Goal: Task Accomplishment & Management: Use online tool/utility

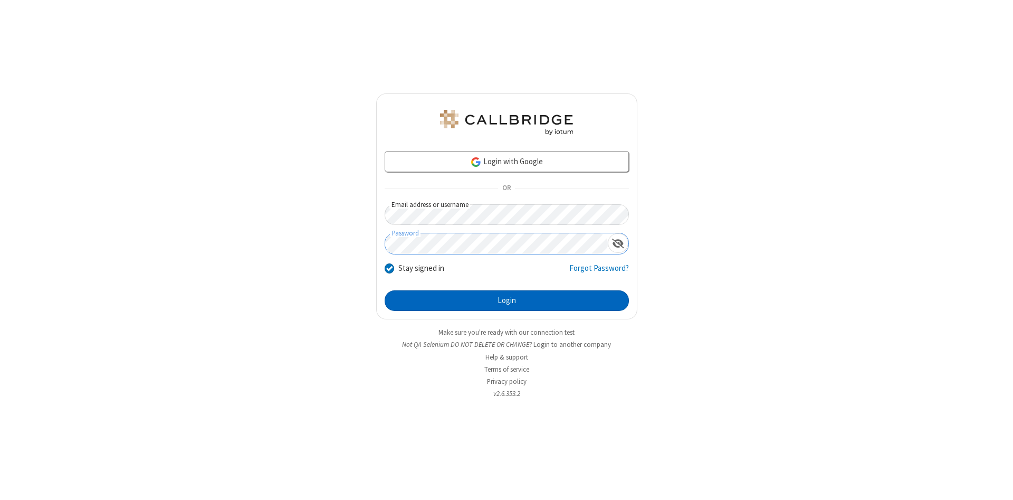
click at [506, 301] on button "Login" at bounding box center [507, 300] width 244 height 21
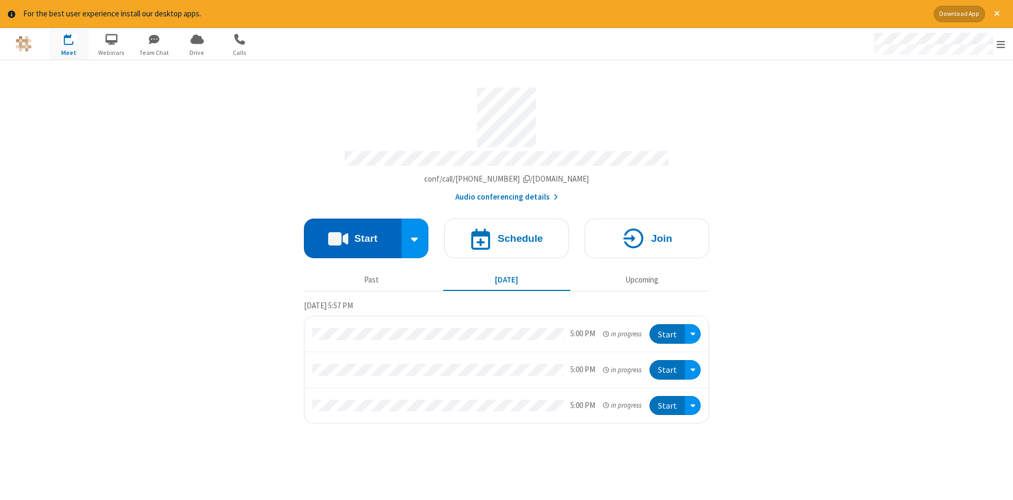
click at [352, 234] on button "Start" at bounding box center [353, 238] width 98 height 40
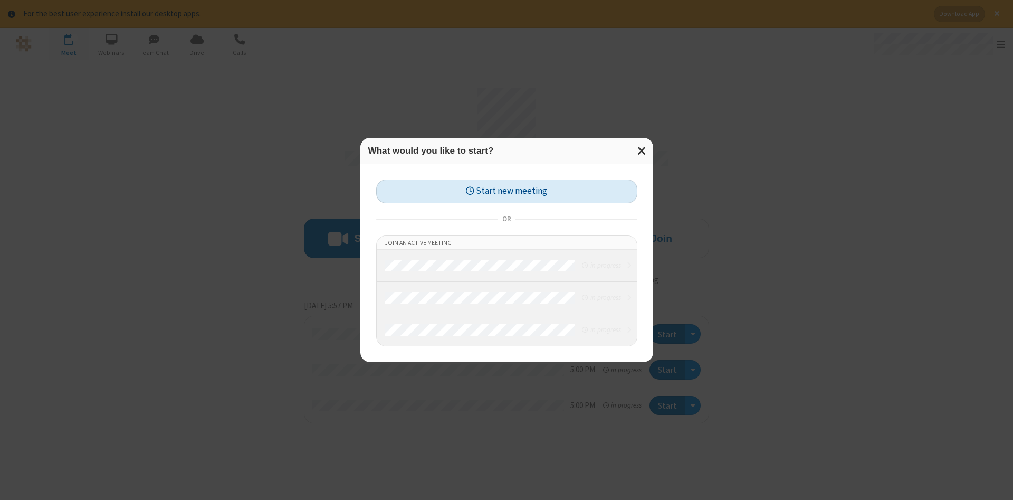
click at [506, 191] on button "Start new meeting" at bounding box center [506, 191] width 261 height 24
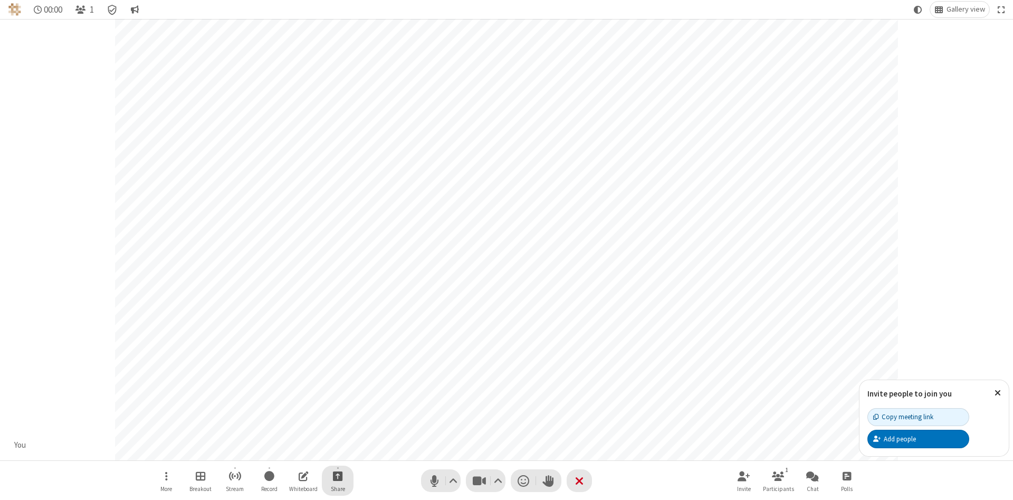
click at [337, 475] on span "Start sharing" at bounding box center [338, 475] width 10 height 13
click at [337, 411] on span "Share additional camera" at bounding box center [344, 413] width 78 height 9
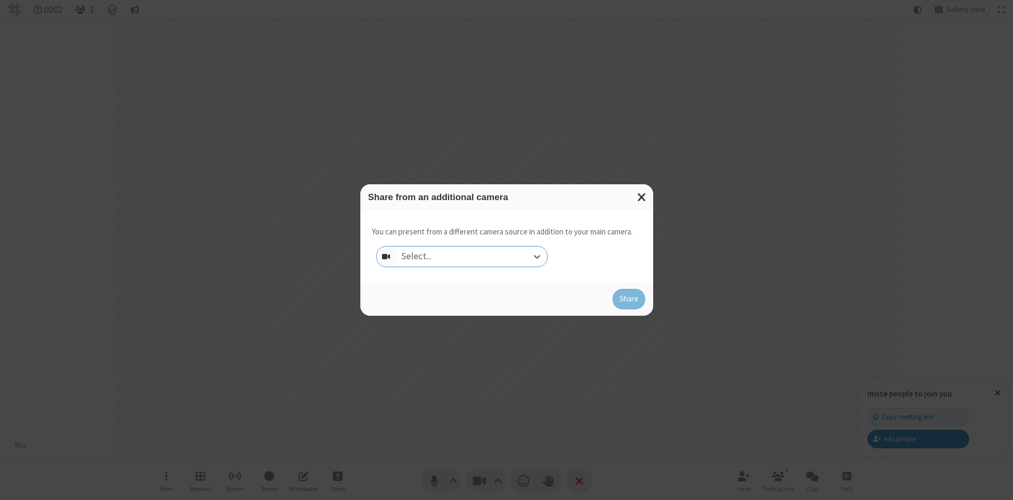
click at [471, 256] on div "Select..." at bounding box center [471, 256] width 151 height 20
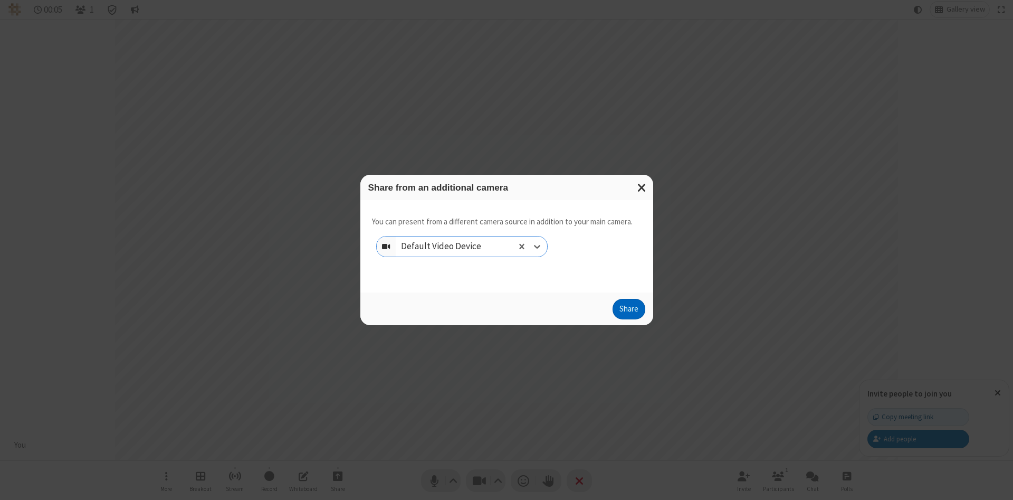
click at [628, 311] on button "Share" at bounding box center [628, 309] width 33 height 21
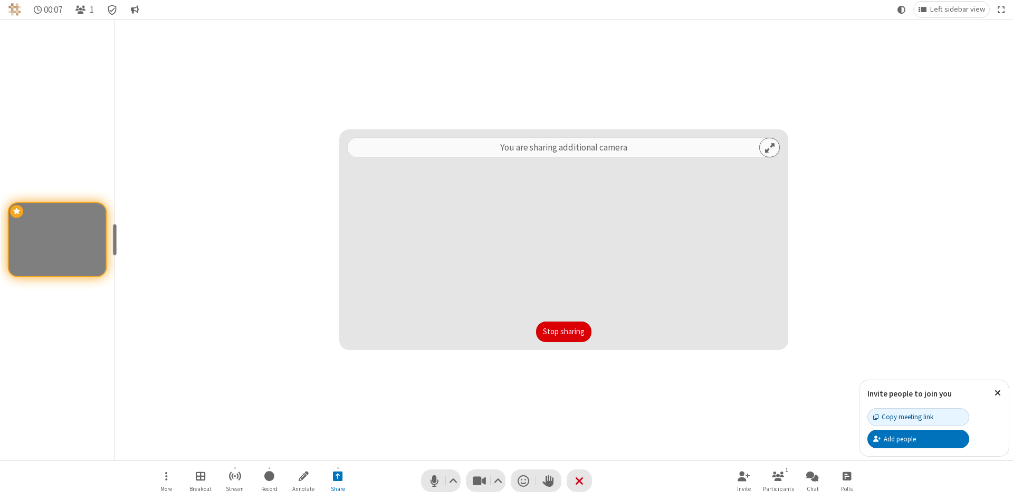
click at [563, 331] on button "Stop sharing" at bounding box center [563, 331] width 55 height 21
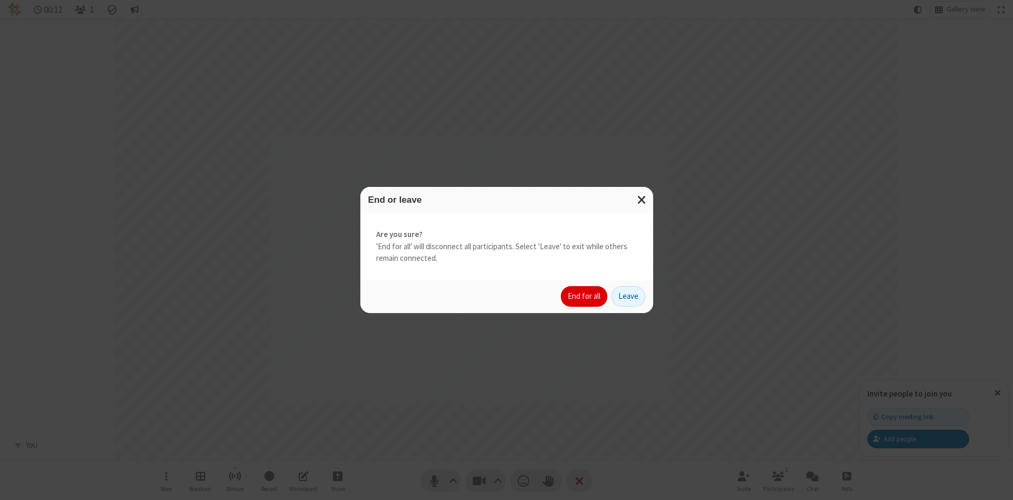
click at [584, 296] on button "End for all" at bounding box center [584, 296] width 46 height 21
